Goal: Task Accomplishment & Management: Complete application form

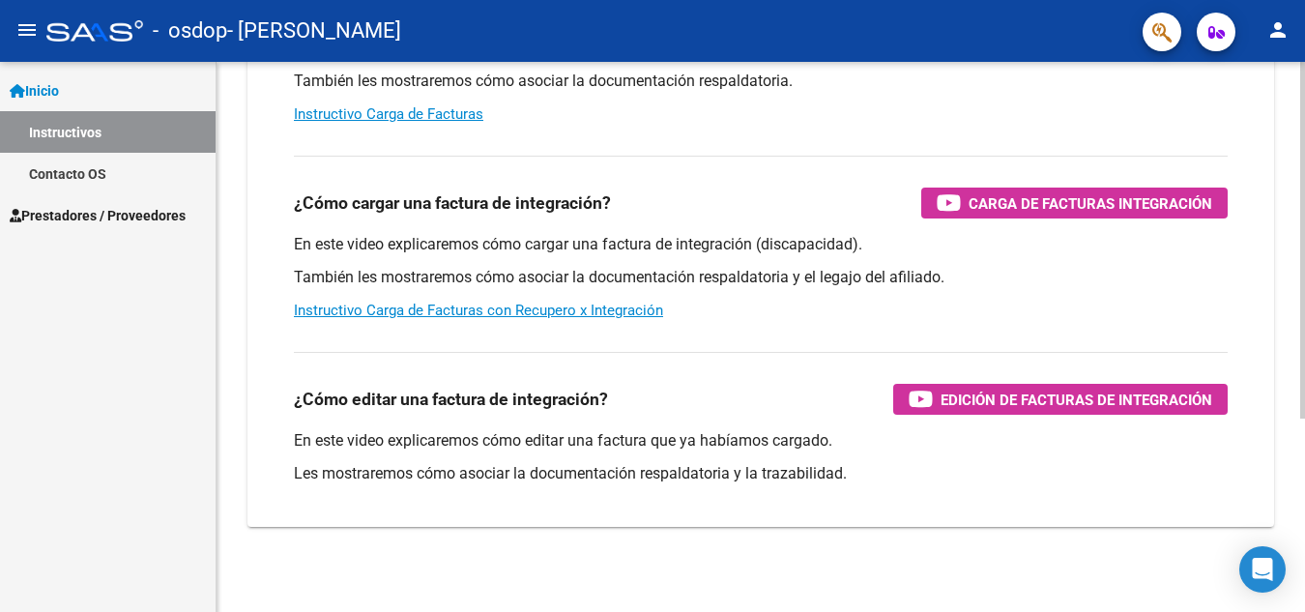
scroll to position [298, 0]
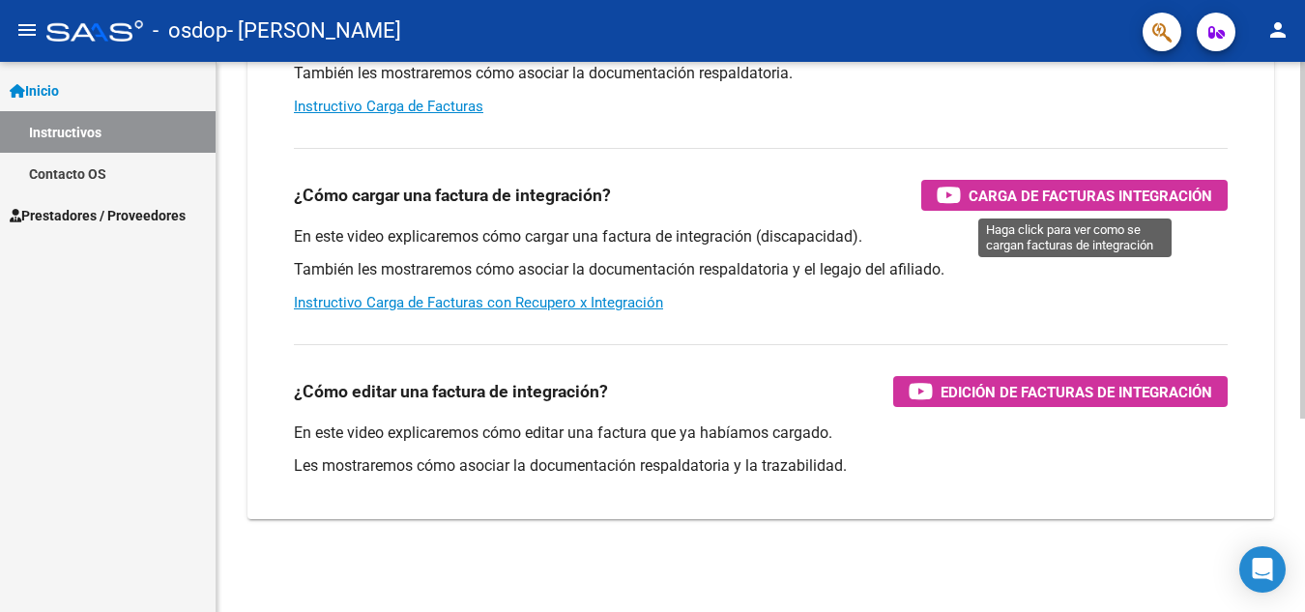
click at [1055, 196] on span "Carga de Facturas Integración" at bounding box center [1091, 196] width 244 height 24
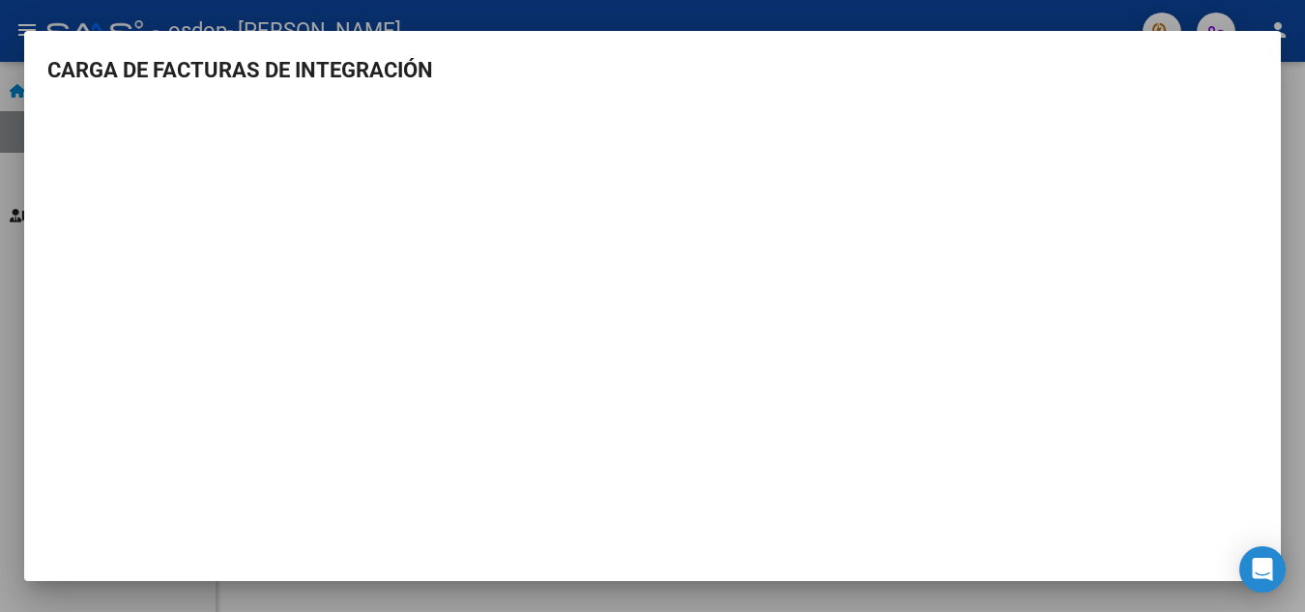
click at [1264, 44] on mat-dialog-container "CARGA DE FACTURAS DE INTEGRACIÓN" at bounding box center [652, 306] width 1257 height 551
click at [3, 246] on div at bounding box center [652, 306] width 1305 height 612
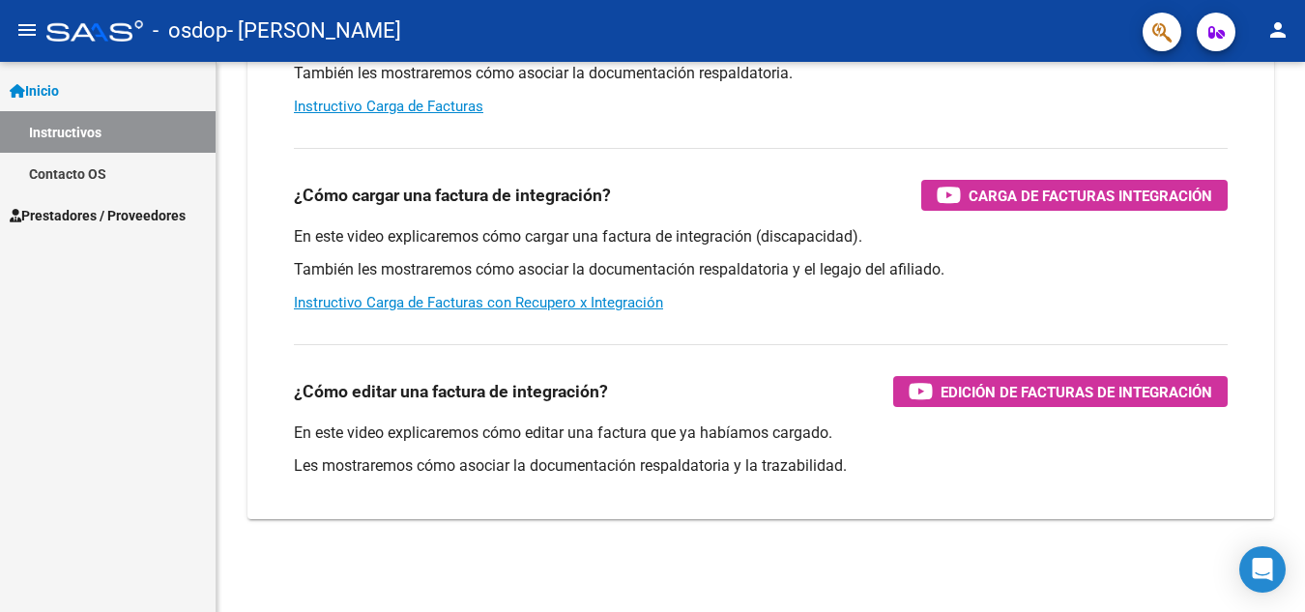
click at [79, 217] on span "Prestadores / Proveedores" at bounding box center [98, 215] width 176 height 21
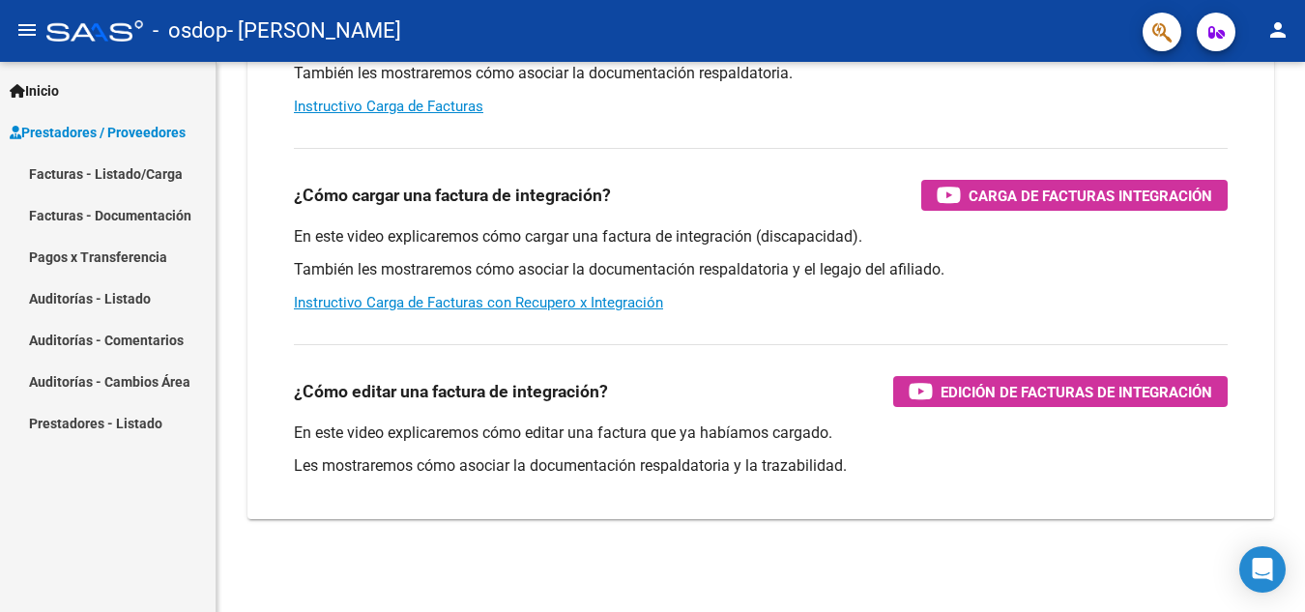
click at [102, 171] on link "Facturas - Listado/Carga" at bounding box center [108, 174] width 216 height 42
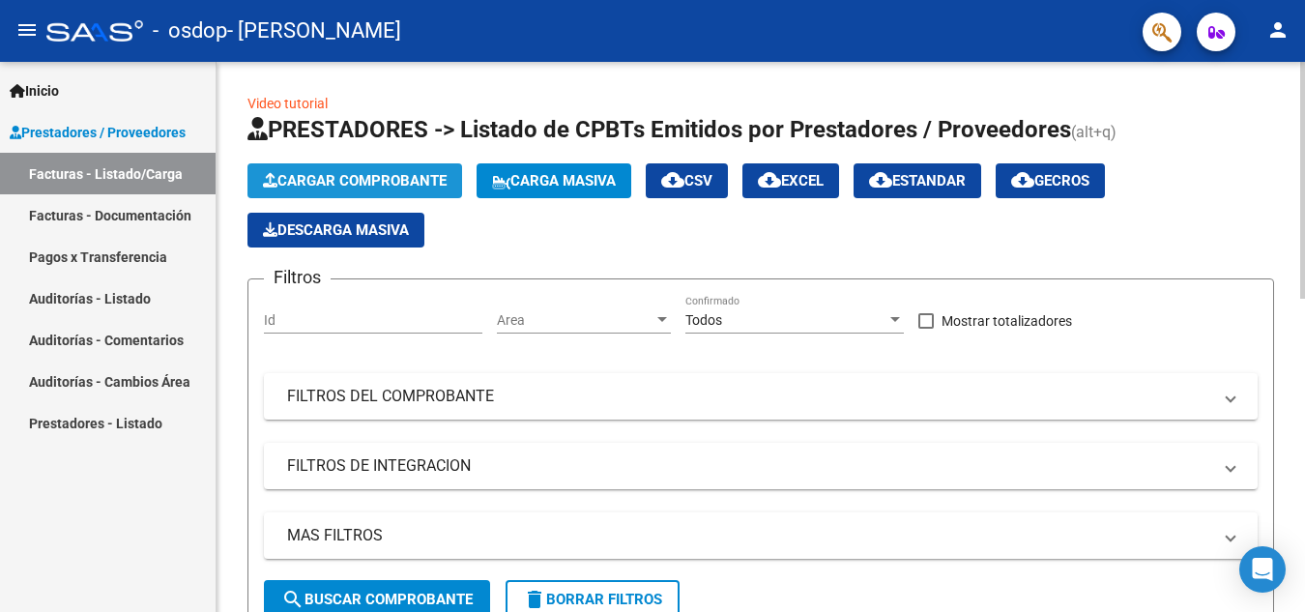
click at [372, 182] on span "Cargar Comprobante" at bounding box center [355, 180] width 184 height 17
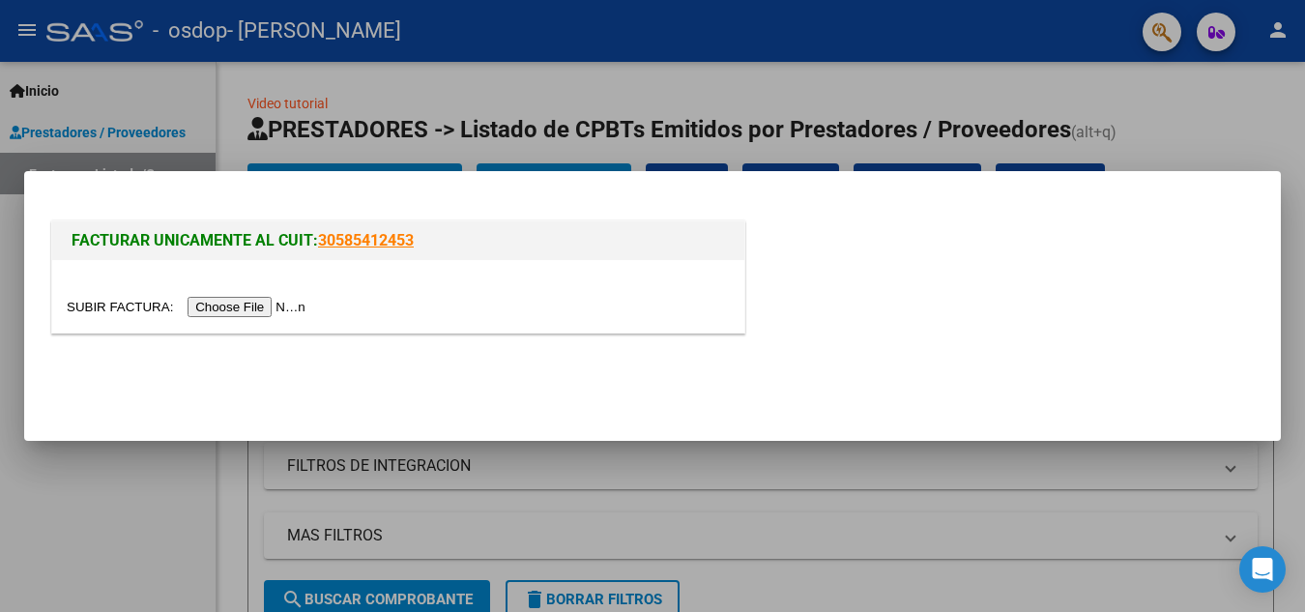
click at [231, 308] on input "file" at bounding box center [189, 307] width 245 height 20
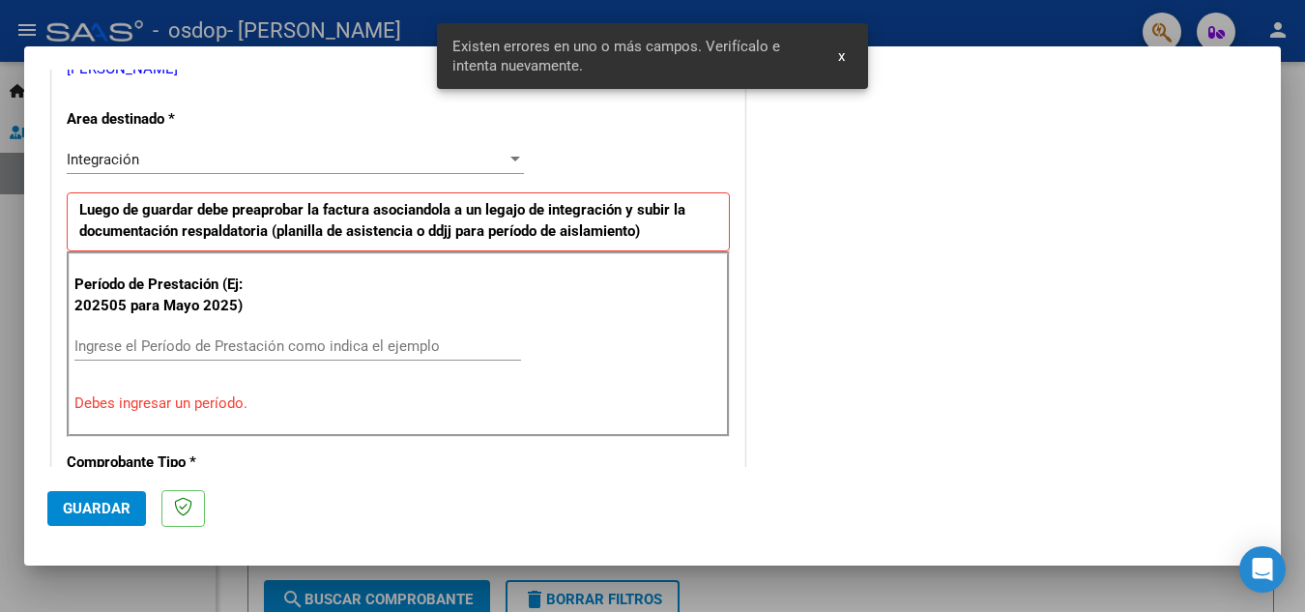
scroll to position [438, 0]
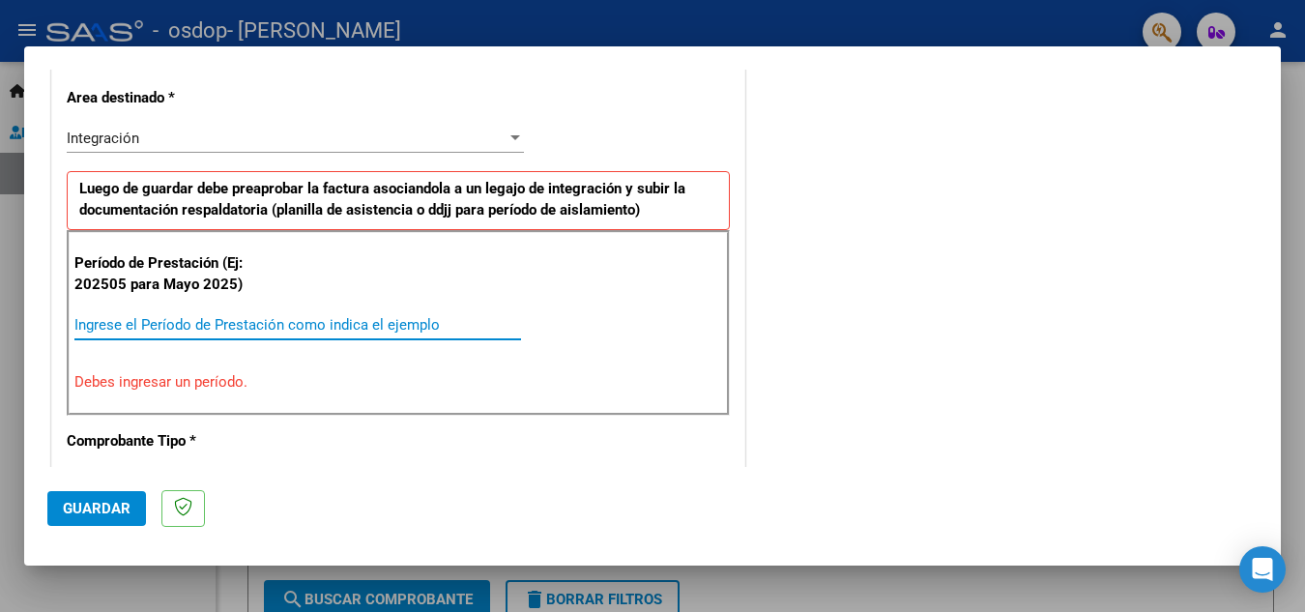
click at [113, 317] on input "Ingrese el Período de Prestación como indica el ejemplo" at bounding box center [297, 324] width 447 height 17
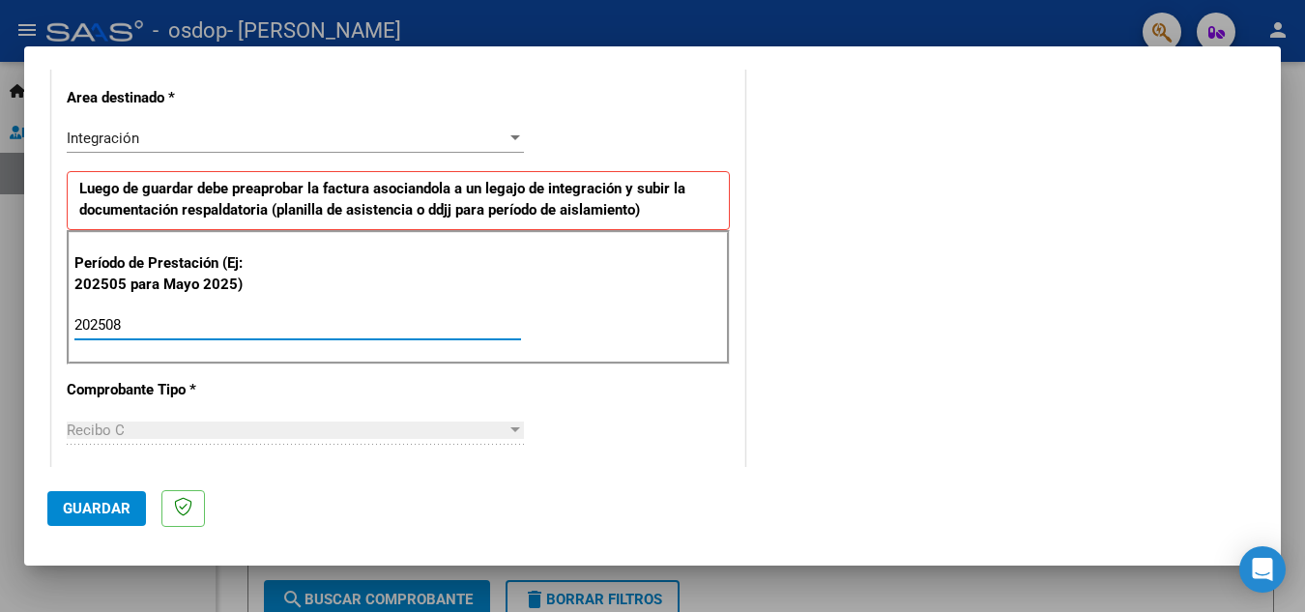
type input "202508"
click at [404, 437] on div "Recibo C" at bounding box center [287, 429] width 440 height 17
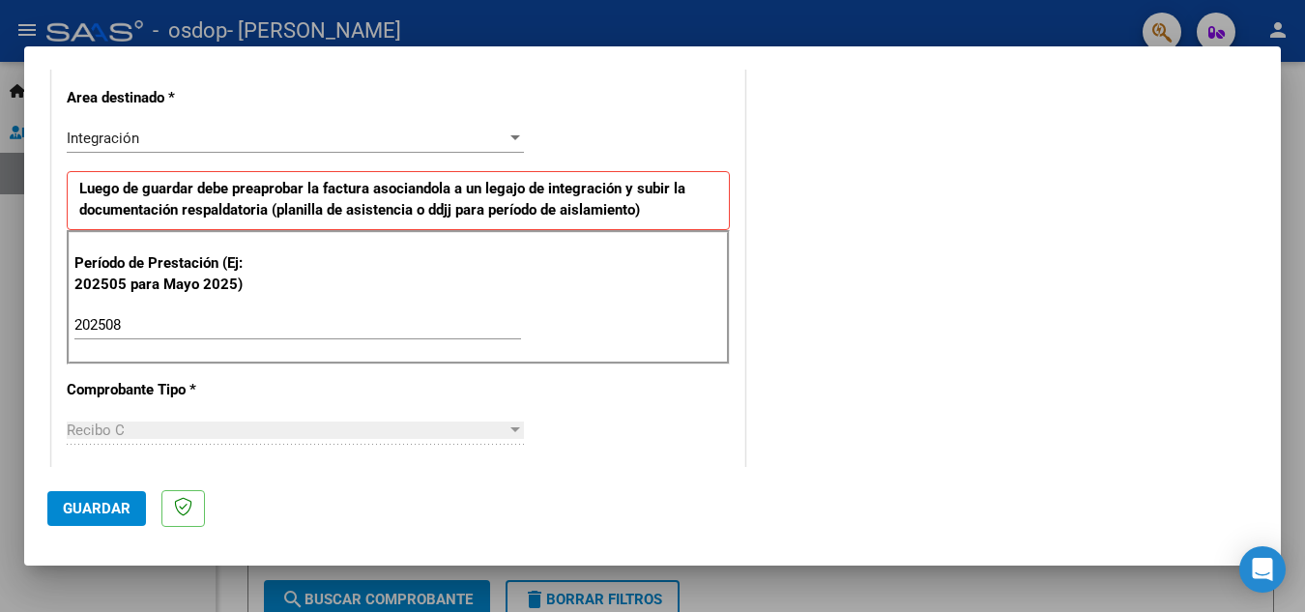
click at [348, 432] on div "Recibo C" at bounding box center [287, 429] width 440 height 17
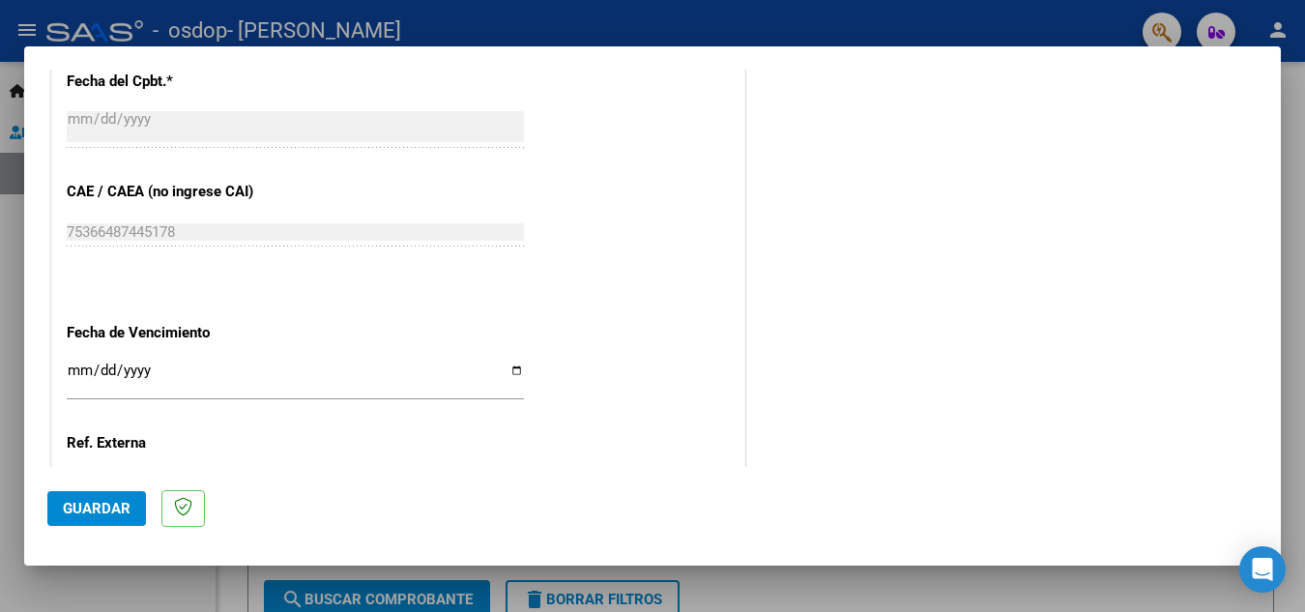
scroll to position [1211, 0]
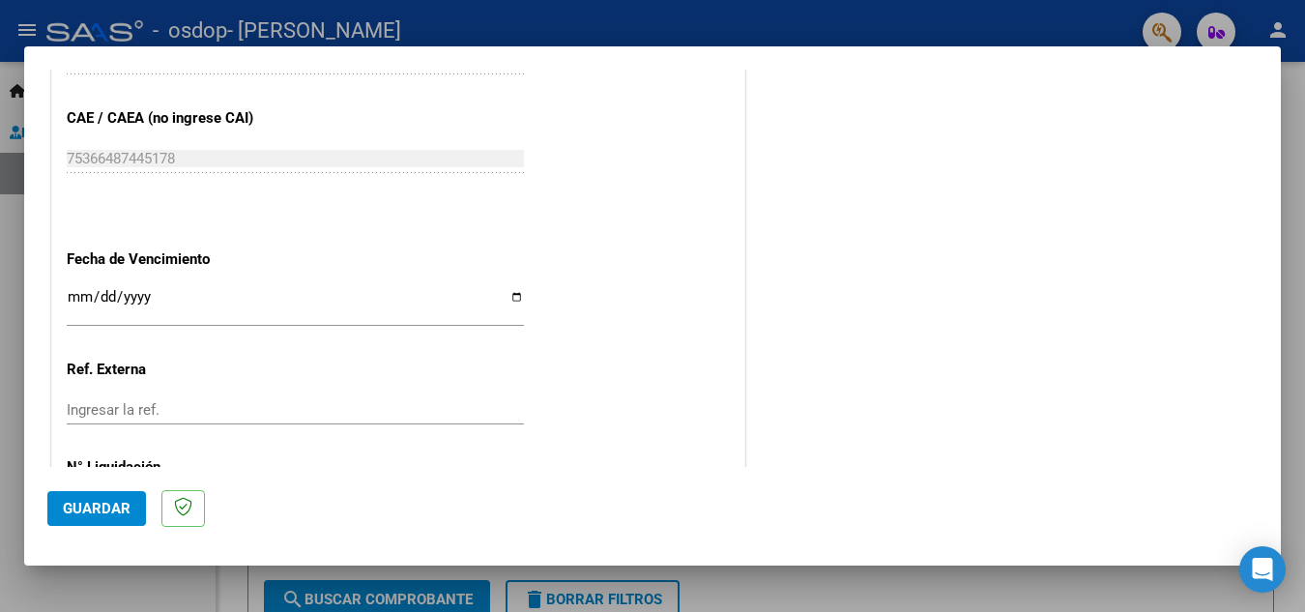
click at [511, 296] on input "Ingresar la fecha" at bounding box center [295, 304] width 457 height 31
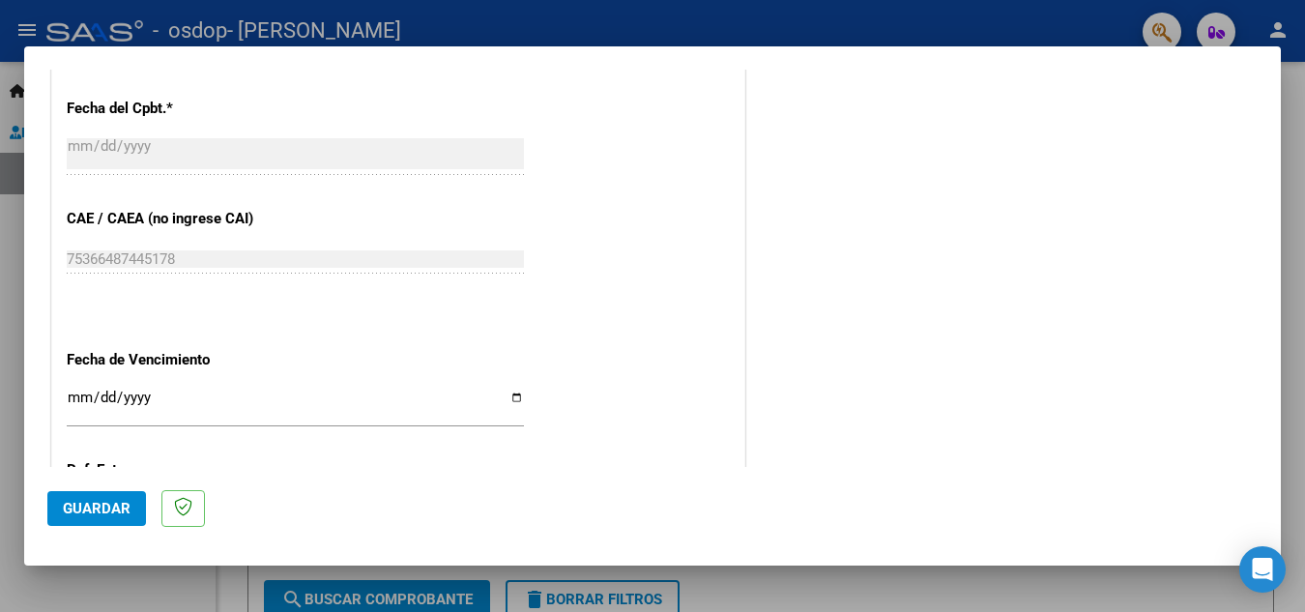
scroll to position [1304, 0]
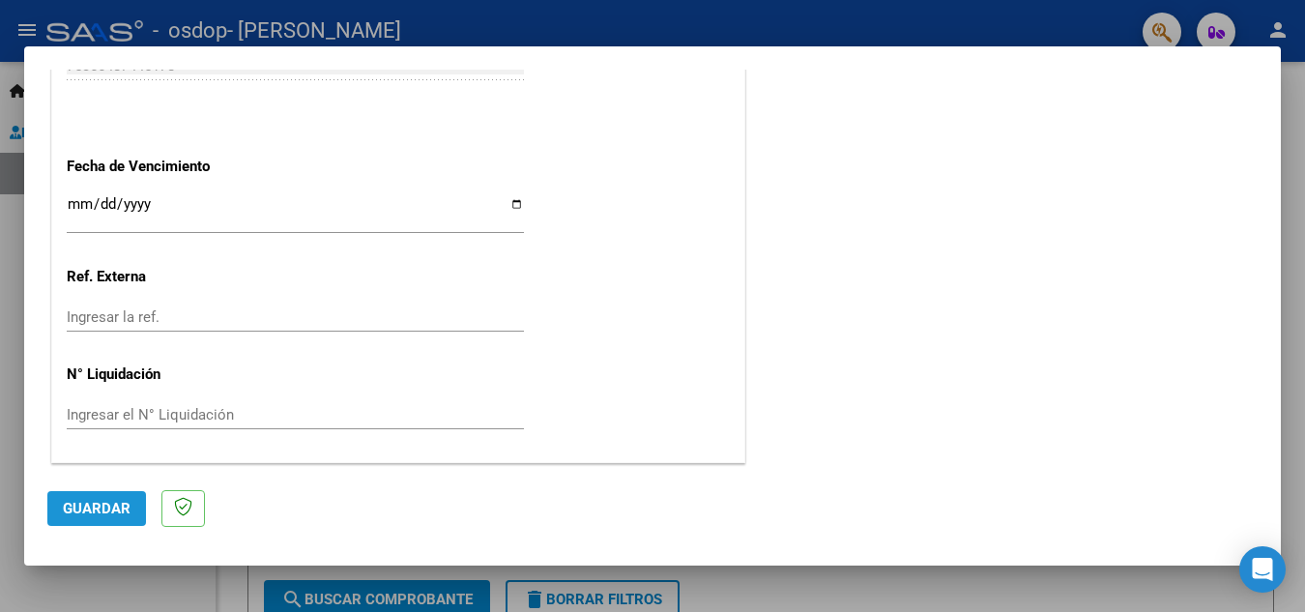
click at [103, 506] on span "Guardar" at bounding box center [97, 508] width 68 height 17
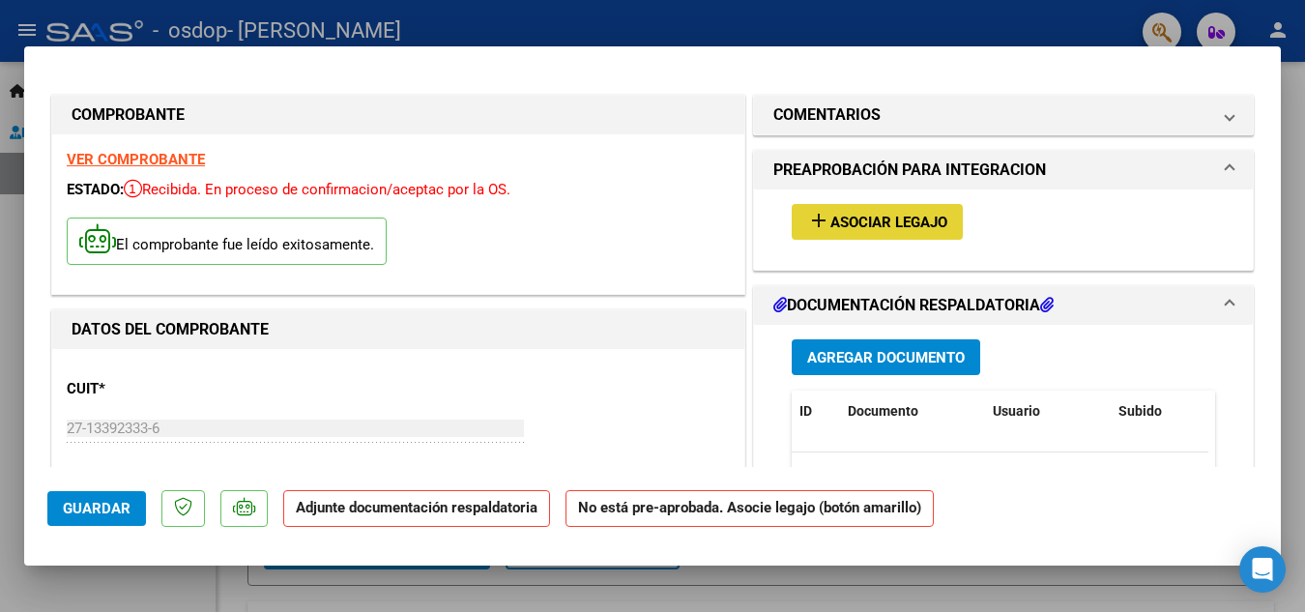
click at [858, 222] on span "Asociar Legajo" at bounding box center [888, 222] width 117 height 17
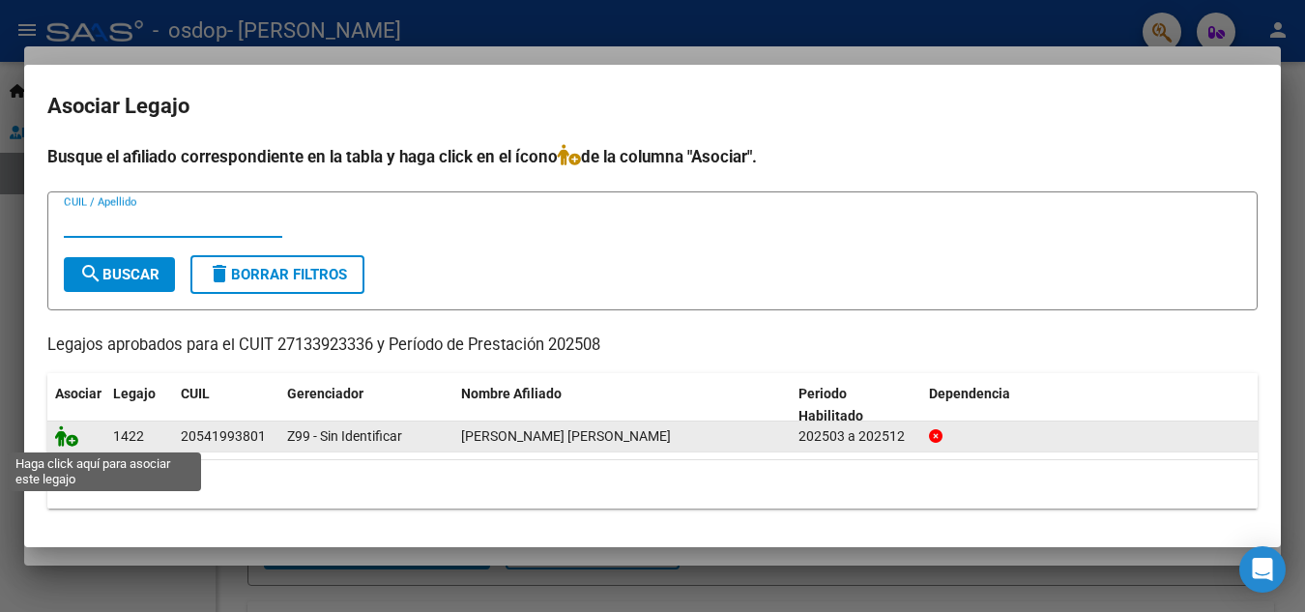
click at [71, 441] on icon at bounding box center [66, 435] width 23 height 21
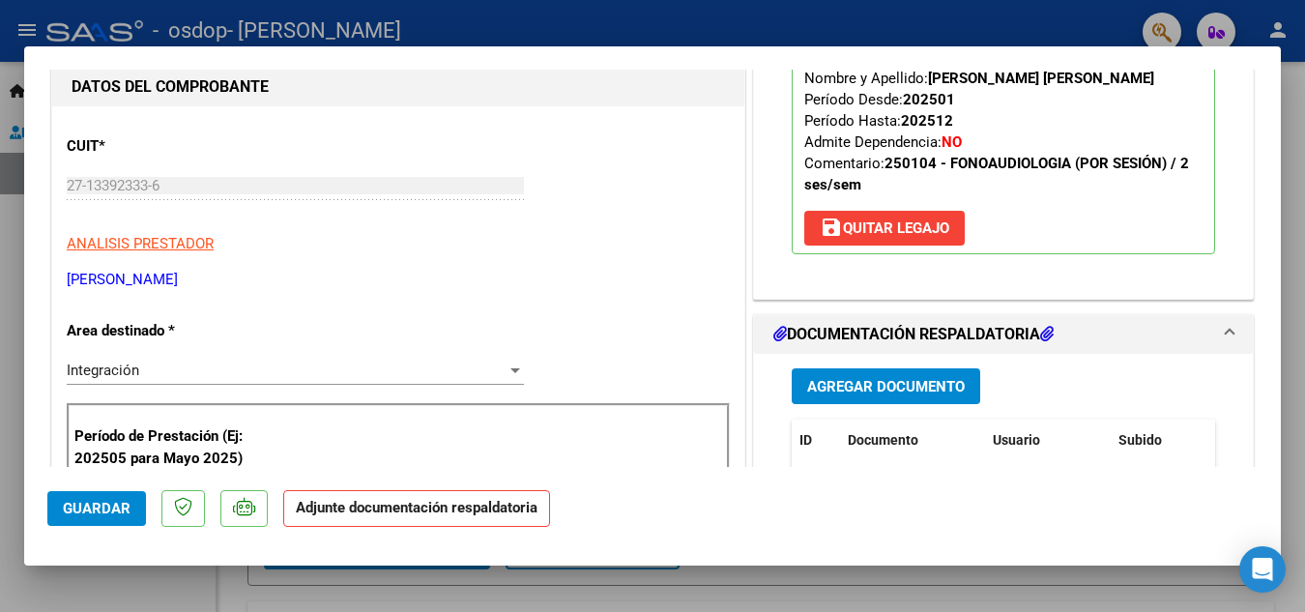
scroll to position [290, 0]
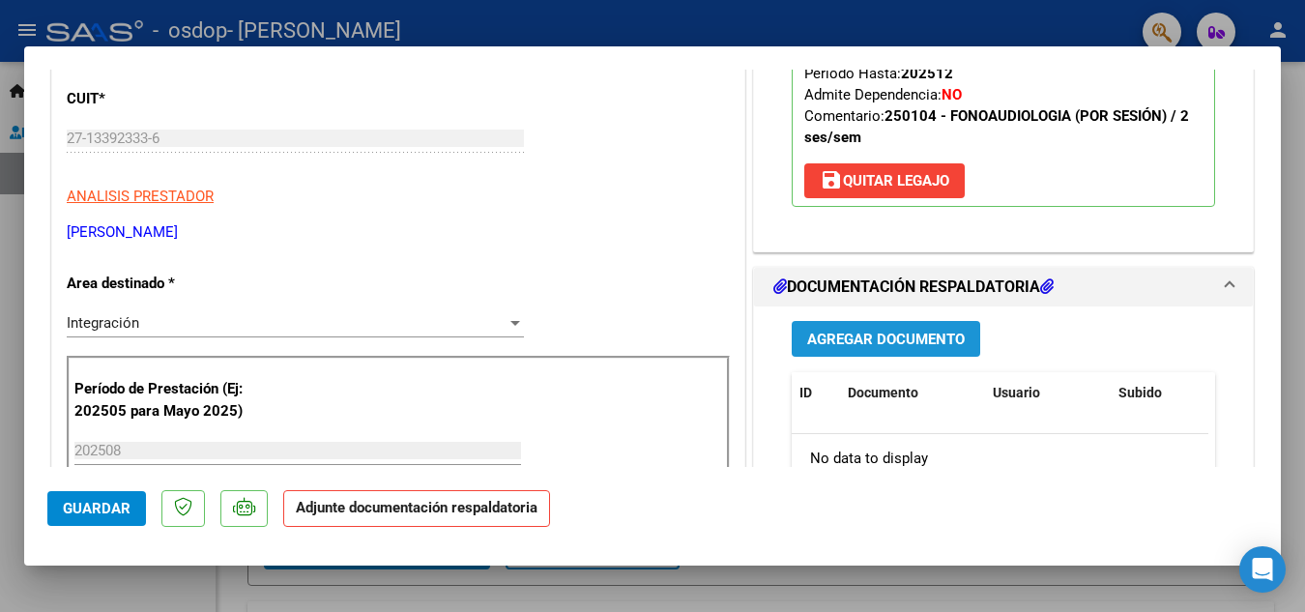
click at [870, 338] on span "Agregar Documento" at bounding box center [886, 339] width 158 height 17
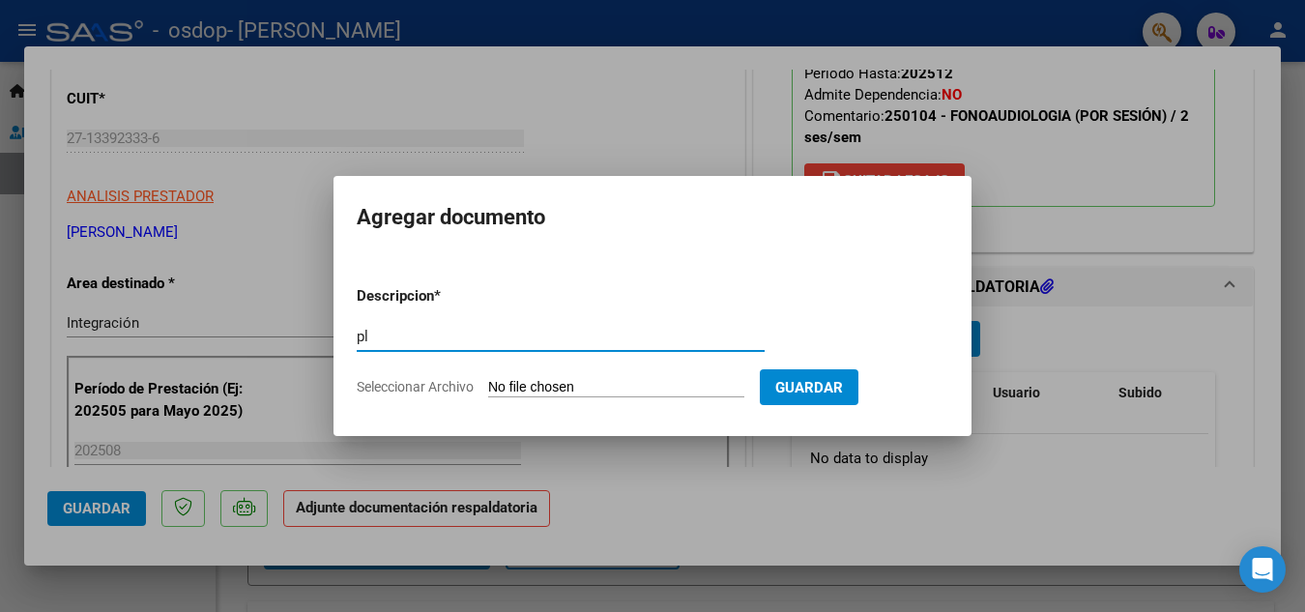
type input "p"
type input "Planilla de asistencia"
click at [664, 383] on input "Seleccionar Archivo" at bounding box center [616, 388] width 256 height 18
type input "C:\fakepath\Firmas agosto [PERSON_NAME].pdf"
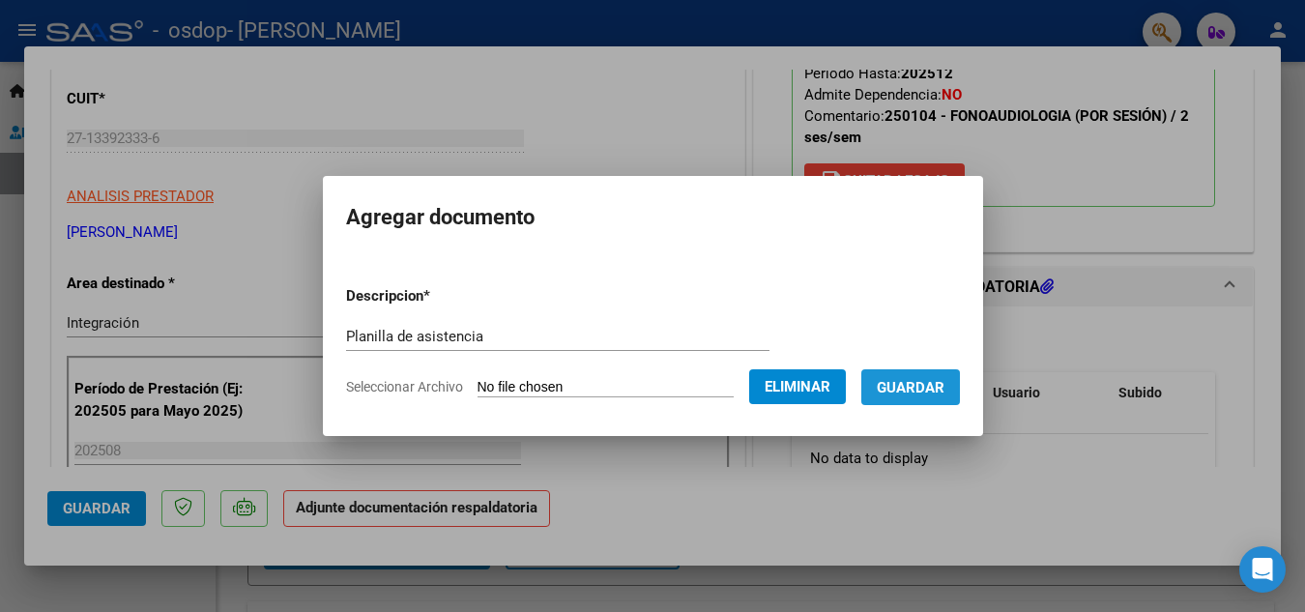
click at [926, 393] on span "Guardar" at bounding box center [911, 387] width 68 height 17
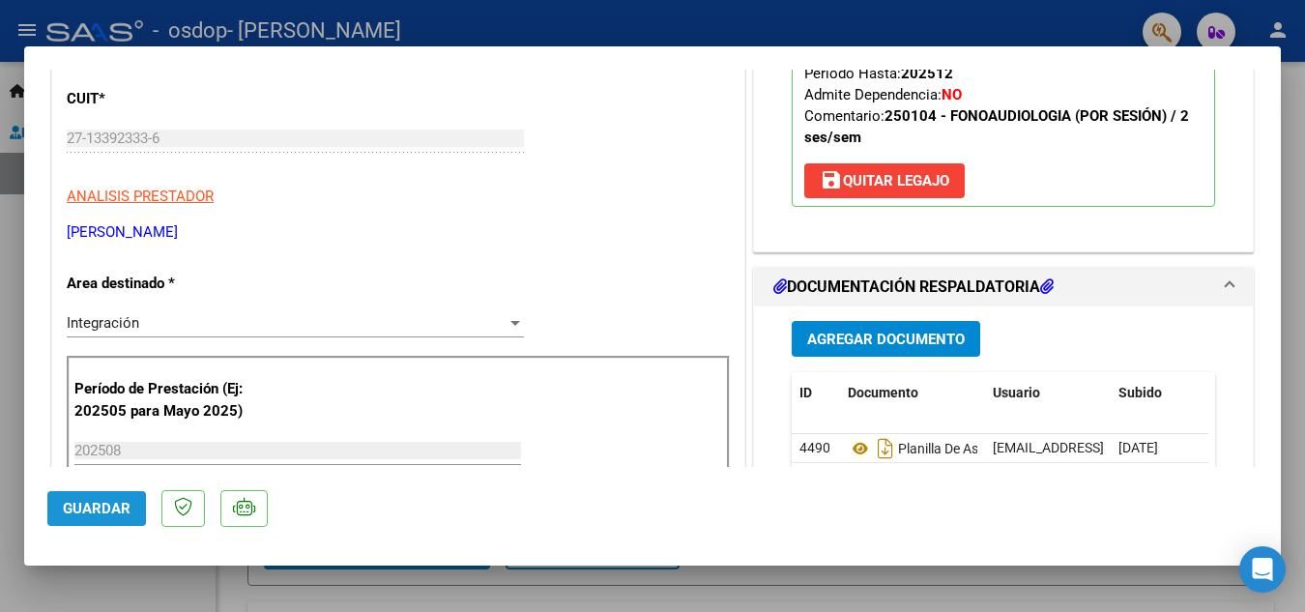
click at [91, 507] on span "Guardar" at bounding box center [97, 508] width 68 height 17
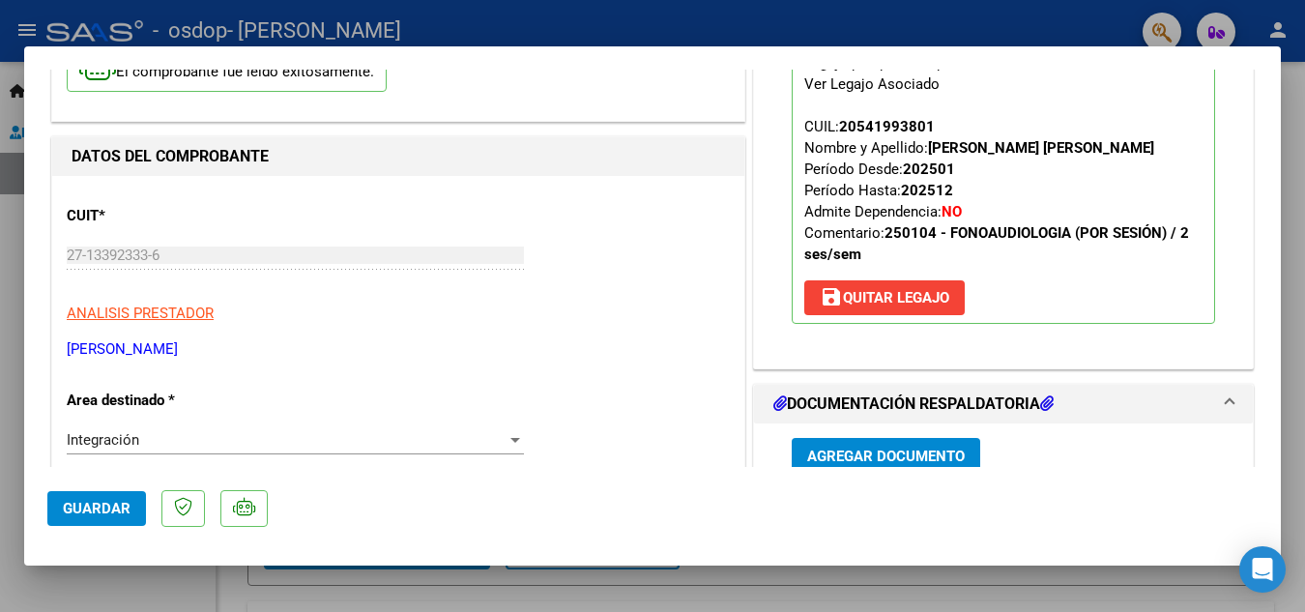
scroll to position [0, 0]
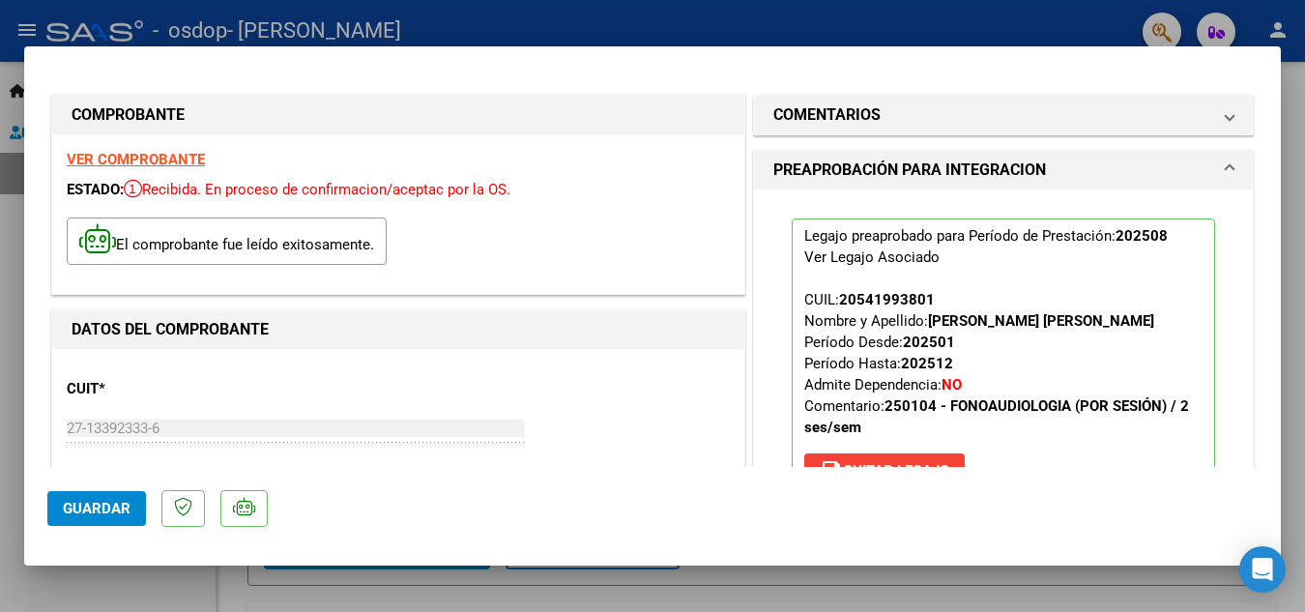
click at [103, 508] on span "Guardar" at bounding box center [97, 508] width 68 height 17
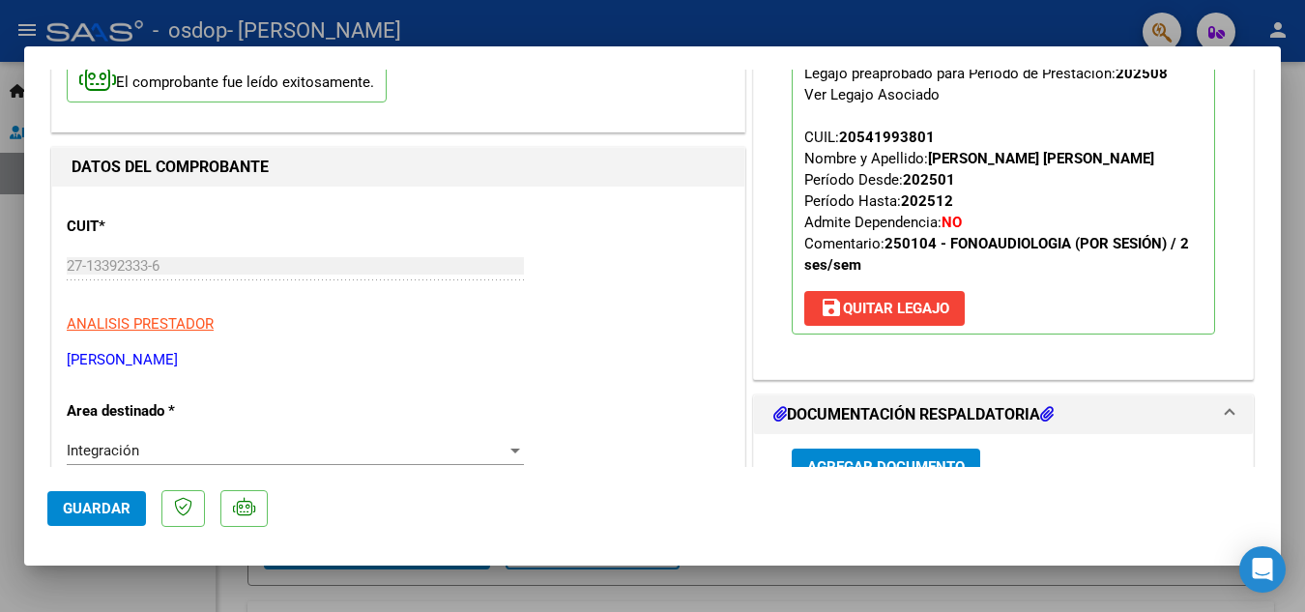
scroll to position [76, 0]
